Goal: Find specific page/section

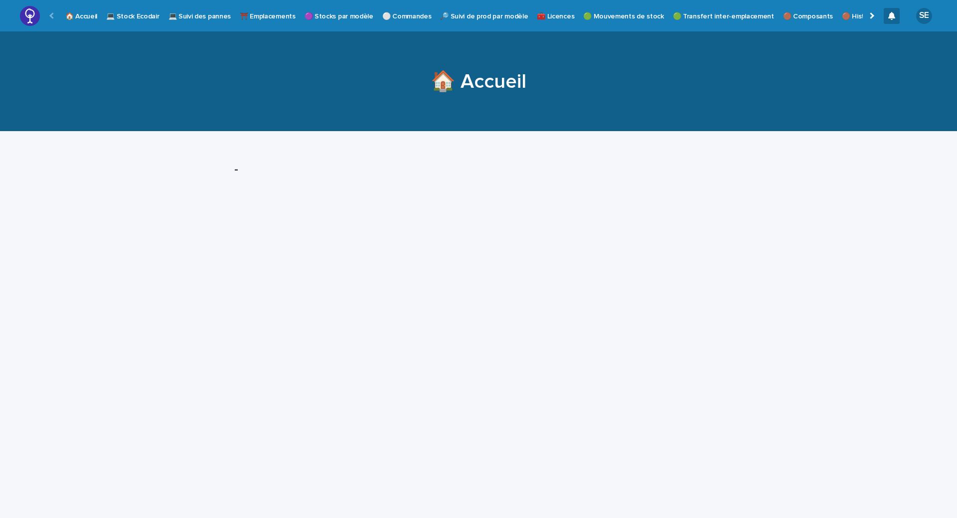
click at [269, 18] on p "⛩️ Emplacements" at bounding box center [268, 10] width 56 height 21
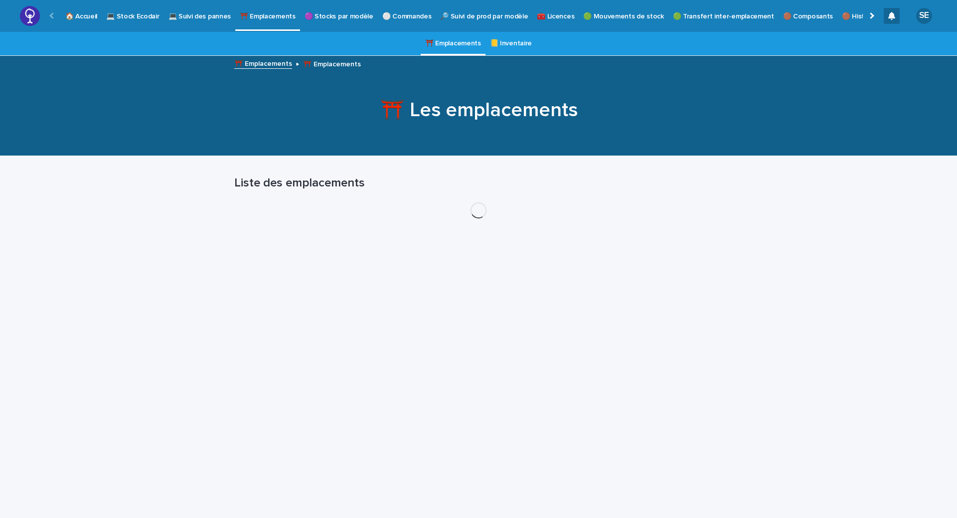
click at [208, 18] on p "💻 Suivi des pannes" at bounding box center [199, 10] width 62 height 21
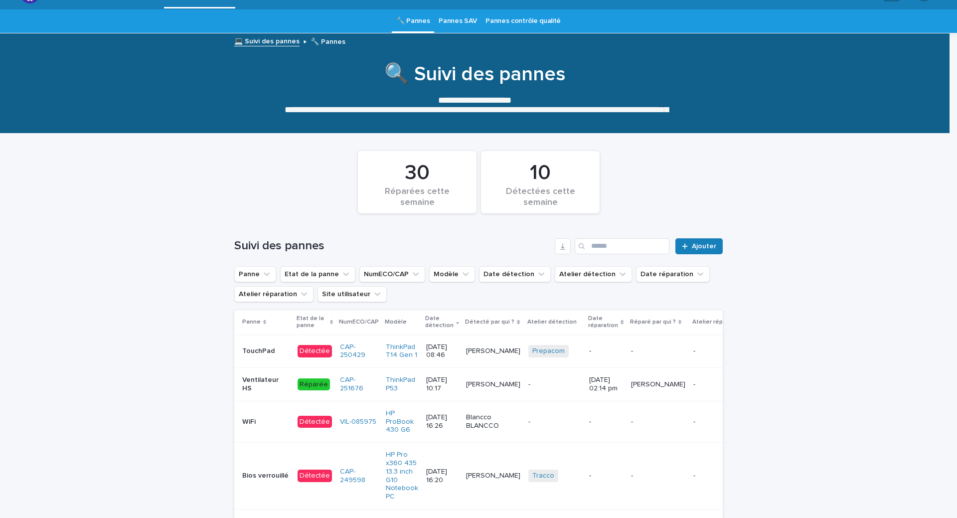
scroll to position [20, 0]
